Goal: Task Accomplishment & Management: Use online tool/utility

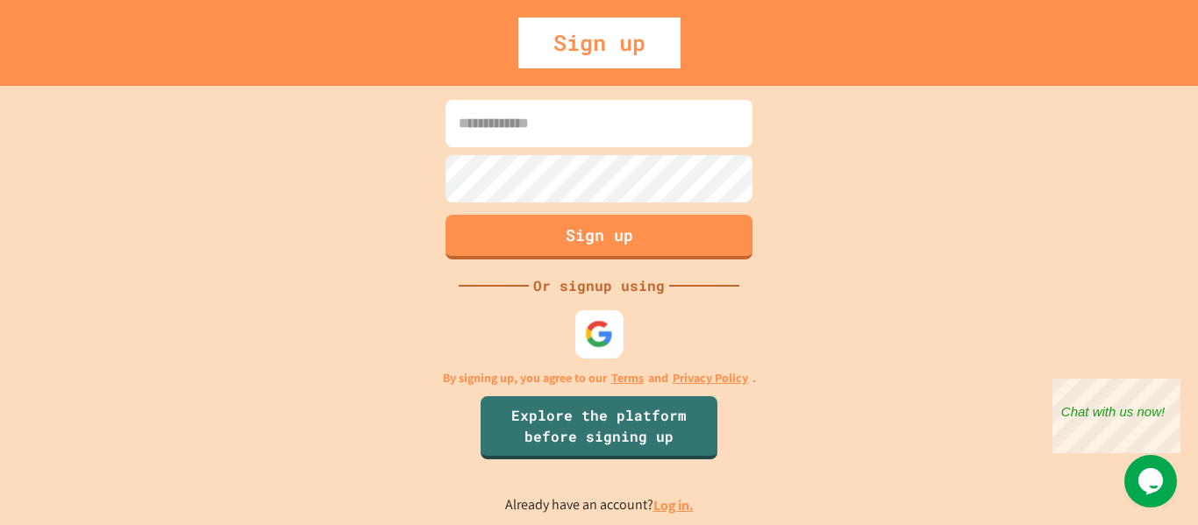
click at [594, 351] on div at bounding box center [599, 334] width 48 height 48
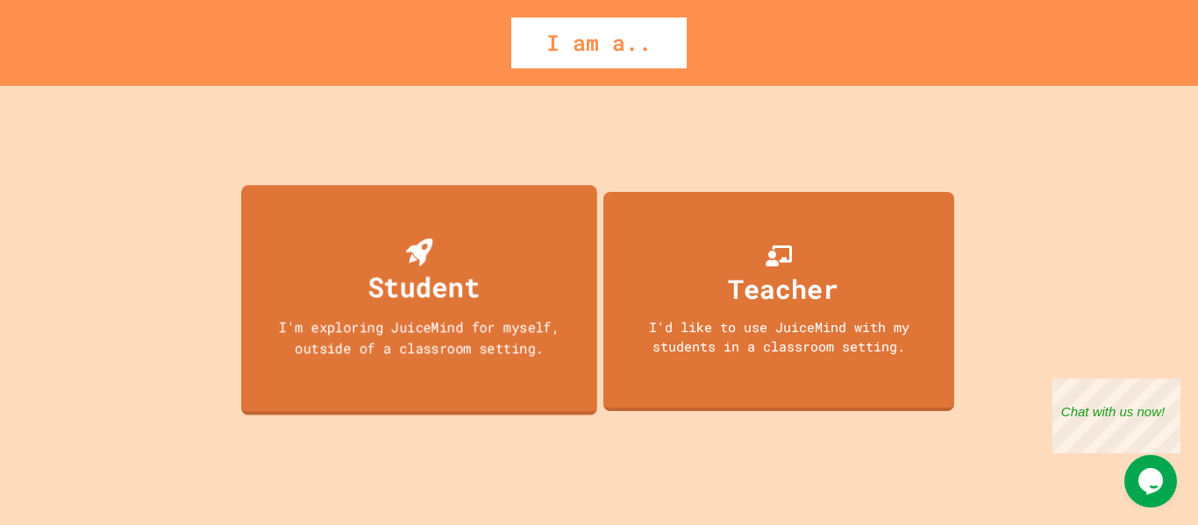
click at [402, 357] on div "I'm exploring JuiceMind for myself, outside of a classroom setting." at bounding box center [419, 337] width 320 height 41
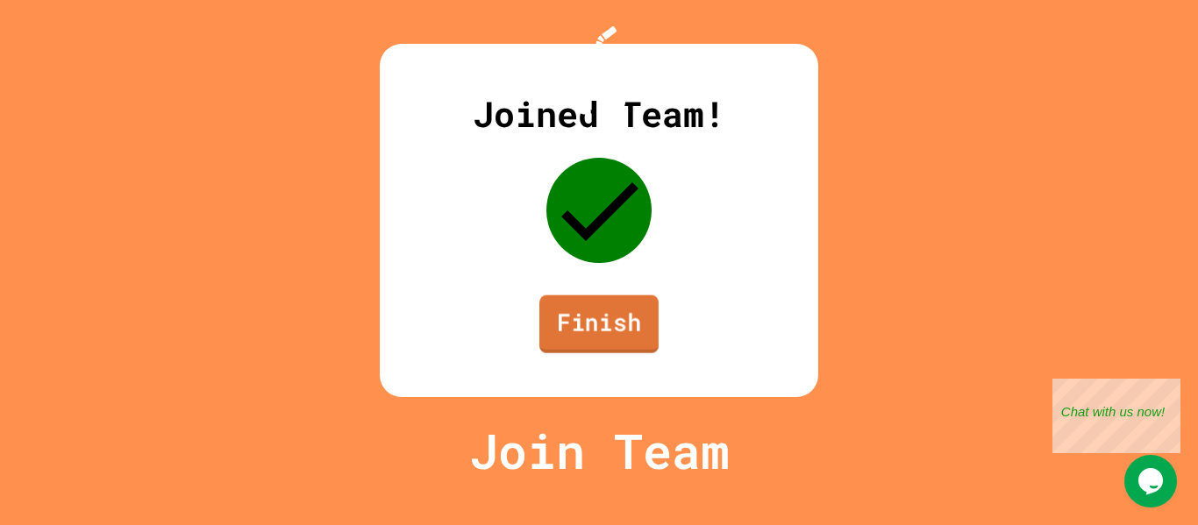
click at [607, 353] on link "Finish" at bounding box center [598, 324] width 119 height 58
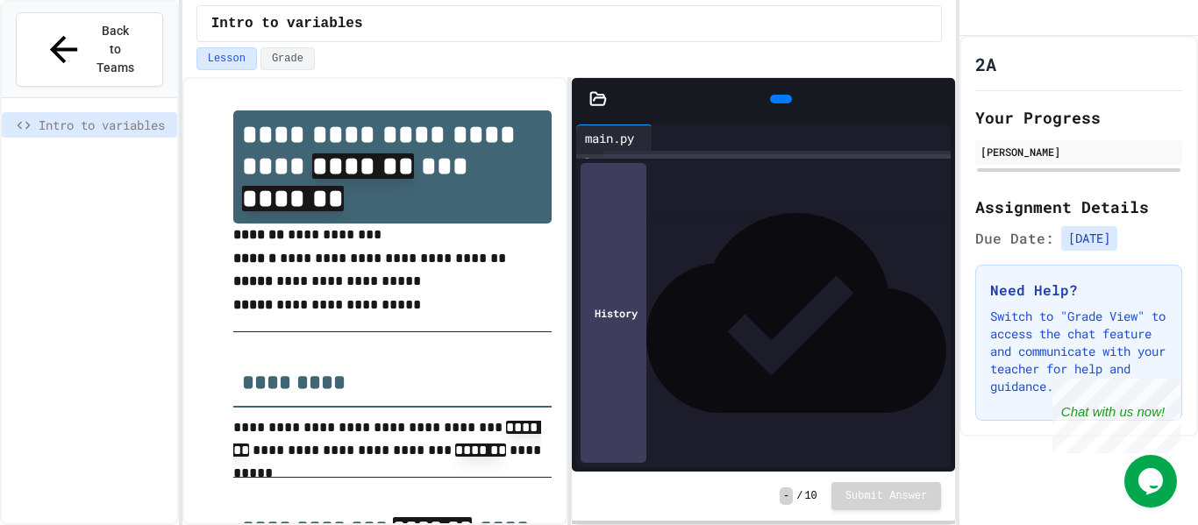
click at [658, 175] on div at bounding box center [777, 163] width 348 height 25
click at [102, 25] on span "Back to Teams" at bounding box center [115, 49] width 41 height 55
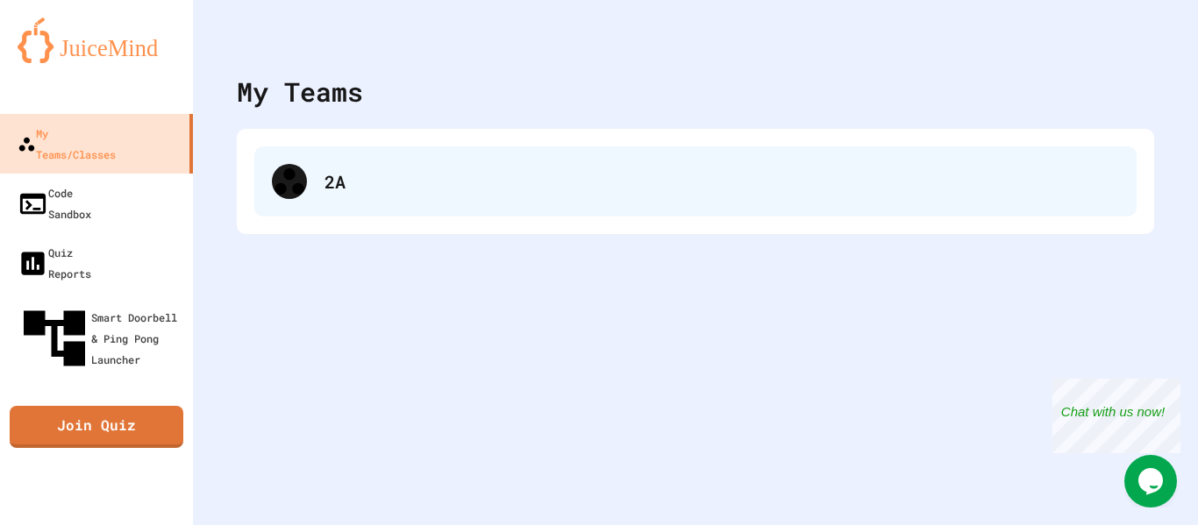
click at [431, 190] on div "2A" at bounding box center [721, 181] width 794 height 26
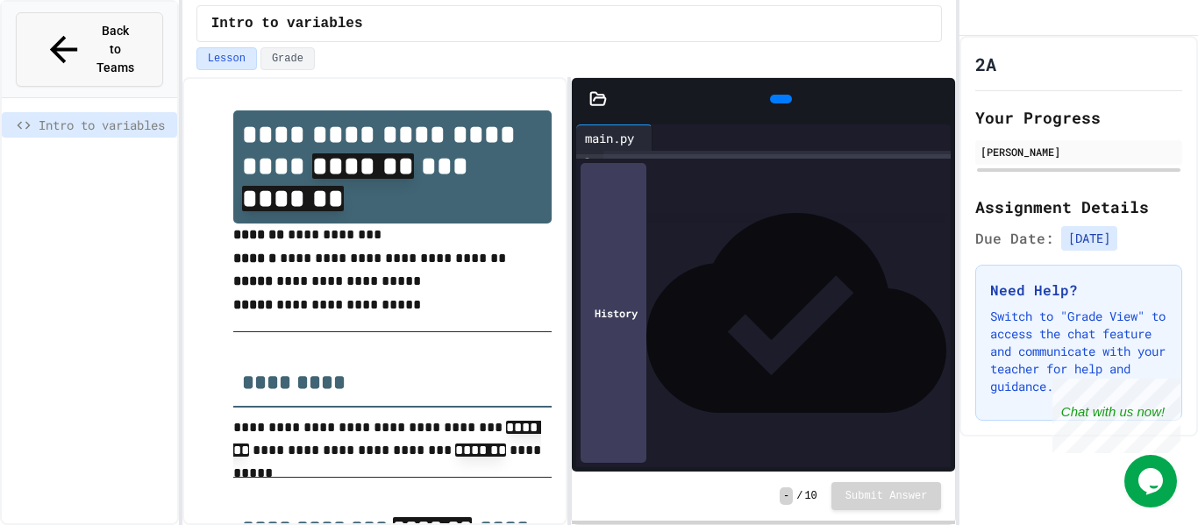
click at [95, 22] on span "Back to Teams" at bounding box center [115, 49] width 41 height 55
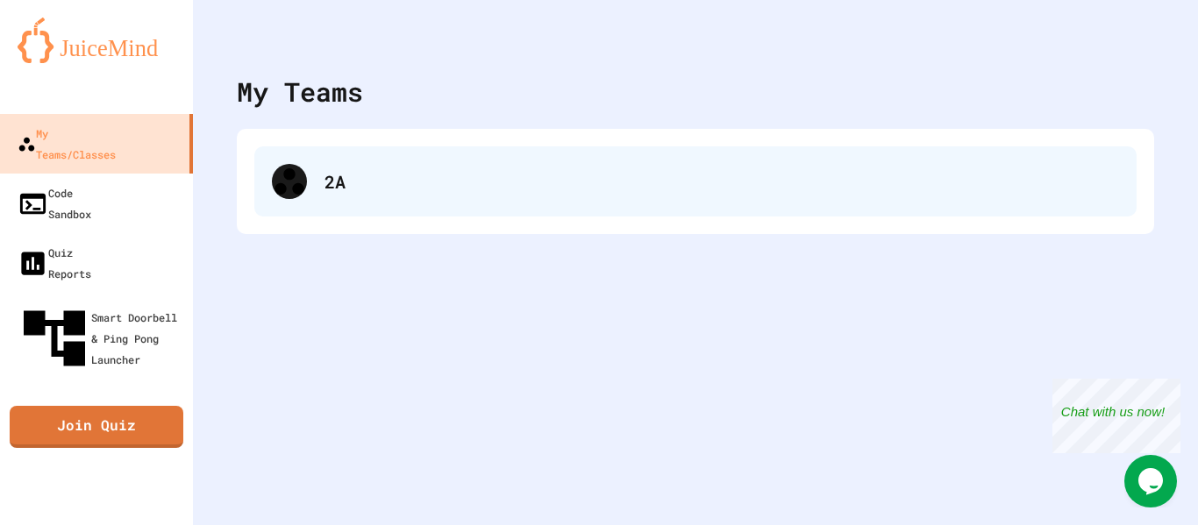
click at [370, 191] on div "2A" at bounding box center [721, 181] width 794 height 26
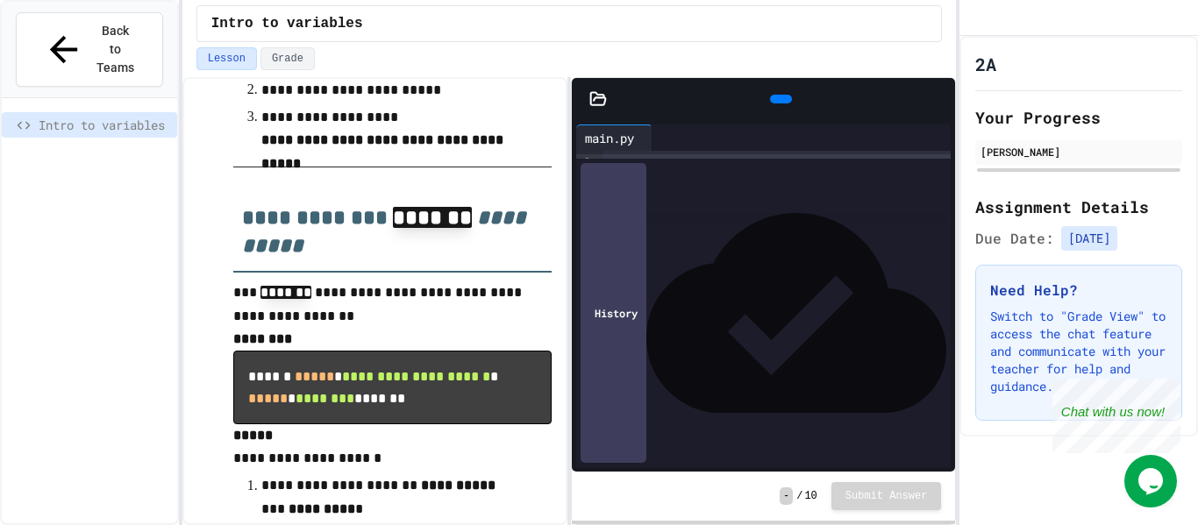
scroll to position [709, 0]
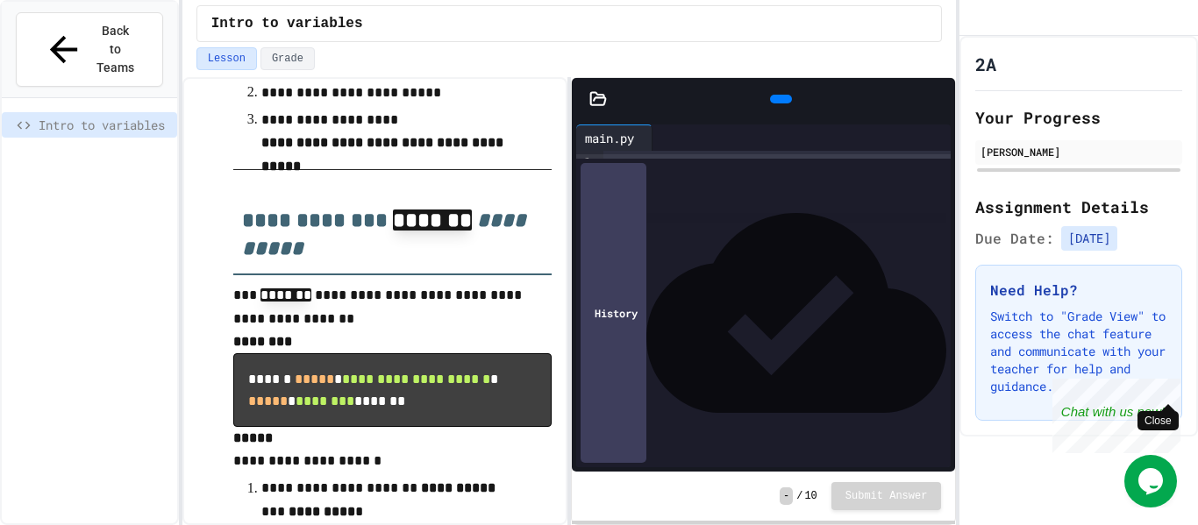
click at [1170, 391] on div "Close" at bounding box center [1168, 390] width 22 height 22
click at [787, 175] on div at bounding box center [777, 163] width 348 height 25
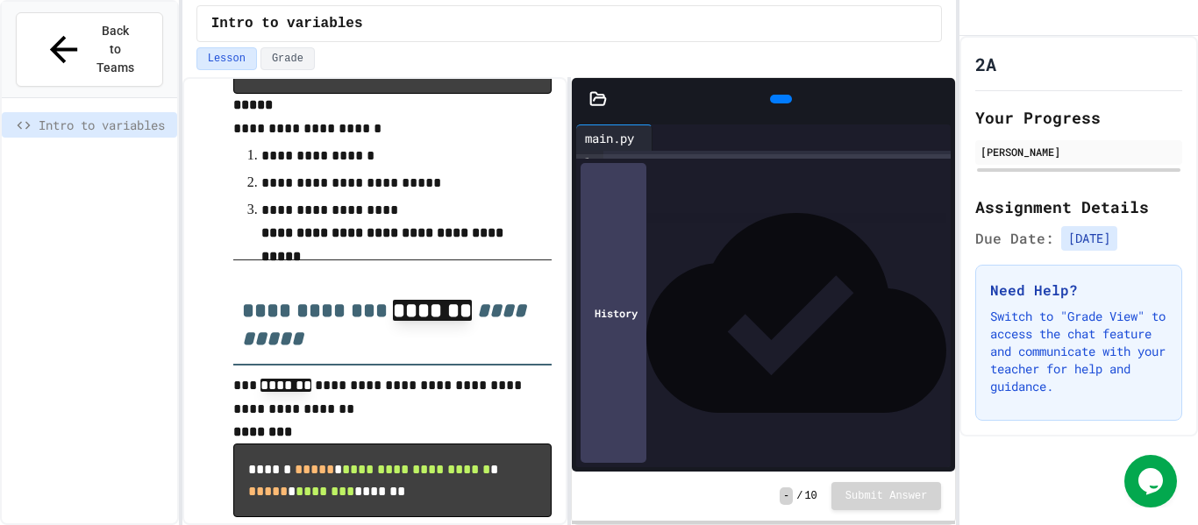
scroll to position [614, 0]
